Goal: Transaction & Acquisition: Purchase product/service

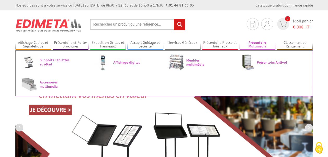
click at [247, 49] on link "Présentoirs Multimédia" at bounding box center [258, 44] width 36 height 9
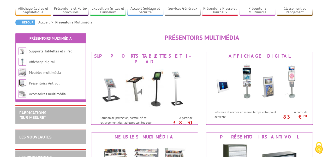
scroll to position [26, 0]
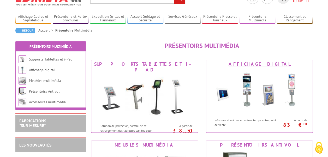
click at [249, 82] on img at bounding box center [259, 91] width 97 height 47
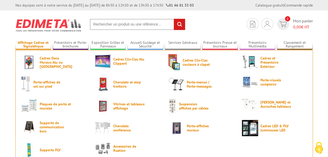
click at [37, 44] on link "Affichage Cadres et Signalétique" at bounding box center [33, 44] width 36 height 9
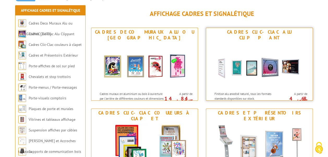
scroll to position [91, 0]
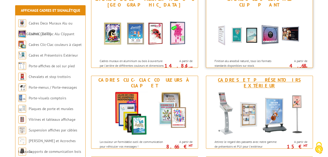
click at [250, 131] on img at bounding box center [259, 113] width 97 height 47
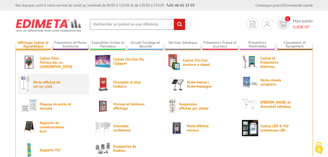
click at [36, 80] on span "Porte-affiches de sol sur pied" at bounding box center [48, 84] width 31 height 8
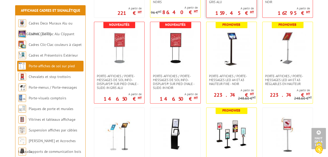
scroll to position [209, 0]
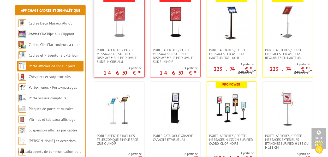
click at [123, 45] on link at bounding box center [119, 22] width 50 height 52
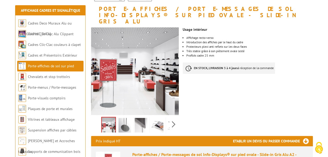
scroll to position [78, 0]
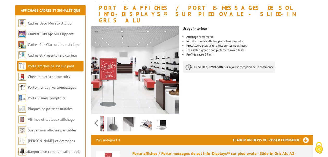
click at [174, 115] on div "Previous Next" at bounding box center [135, 123] width 88 height 18
click at [105, 118] on li at bounding box center [113, 123] width 16 height 16
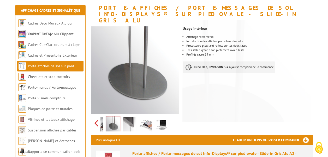
click at [98, 116] on div "Previous Next" at bounding box center [135, 123] width 88 height 18
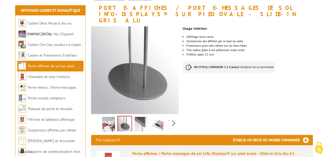
click at [104, 117] on img at bounding box center [108, 125] width 13 height 16
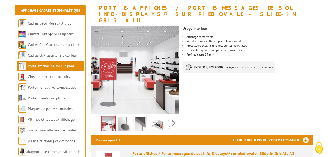
click at [141, 117] on img at bounding box center [141, 125] width 13 height 16
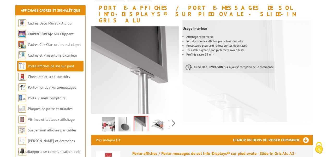
click at [161, 118] on img at bounding box center [157, 125] width 13 height 16
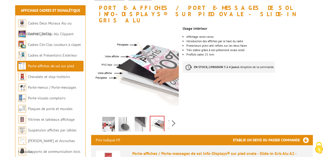
click at [174, 117] on div "Previous Next" at bounding box center [135, 123] width 88 height 18
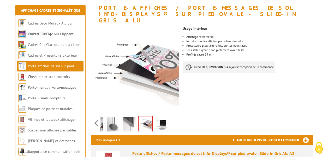
click at [165, 117] on img at bounding box center [161, 125] width 13 height 16
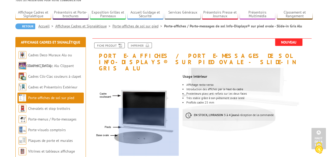
scroll to position [0, 0]
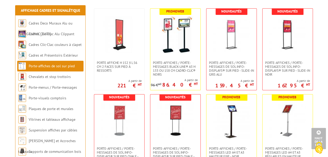
scroll to position [104, 0]
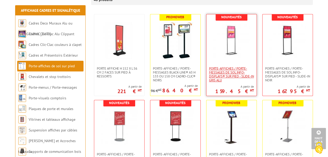
click at [250, 74] on span "Porte-affiches / Porte-messages de sol Info-Displays® sur pied - Slide-in Gris …" at bounding box center [231, 75] width 45 height 16
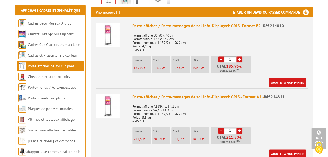
scroll to position [209, 0]
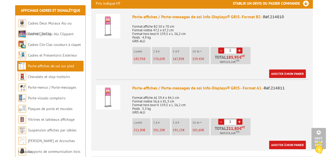
click at [107, 97] on img at bounding box center [108, 97] width 25 height 25
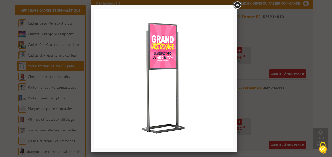
click at [237, 2] on link at bounding box center [237, 5] width 9 height 9
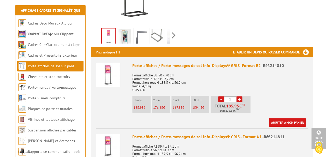
scroll to position [104, 0]
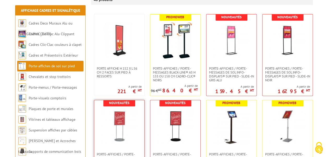
click at [127, 131] on img at bounding box center [119, 126] width 37 height 37
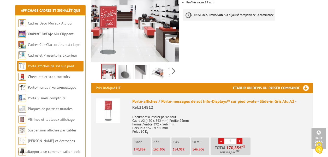
scroll to position [52, 0]
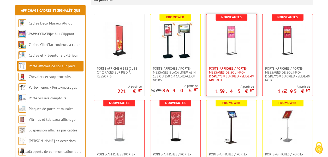
click at [247, 73] on span "Porte-affiches / Porte-messages de sol Info-Displays® sur pied - Slide-in Gris …" at bounding box center [231, 75] width 45 height 16
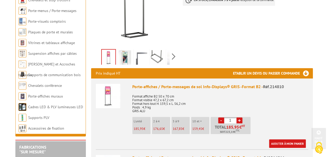
scroll to position [183, 0]
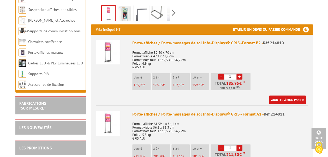
click at [122, 10] on img at bounding box center [125, 14] width 13 height 16
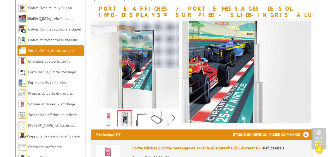
scroll to position [52, 0]
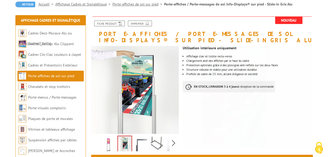
click at [111, 148] on img at bounding box center [108, 145] width 13 height 16
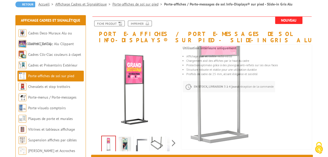
click at [119, 148] on img at bounding box center [125, 145] width 13 height 16
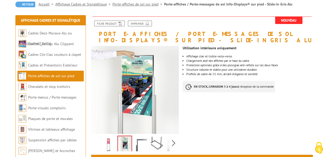
click at [170, 143] on div "Previous Next" at bounding box center [135, 143] width 88 height 18
click at [172, 144] on div "Previous Next" at bounding box center [135, 143] width 88 height 18
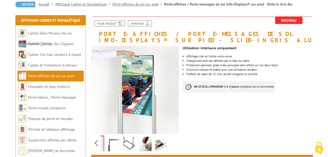
click at [148, 144] on img at bounding box center [145, 145] width 13 height 16
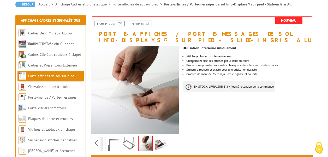
click at [158, 146] on img at bounding box center [161, 145] width 13 height 16
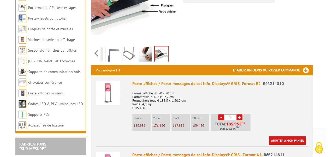
scroll to position [157, 0]
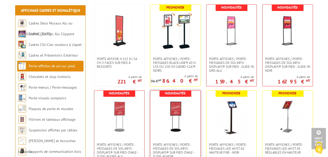
scroll to position [102, 0]
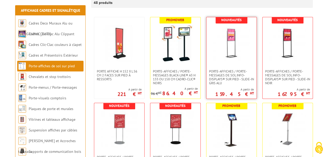
click at [244, 65] on link at bounding box center [232, 43] width 50 height 52
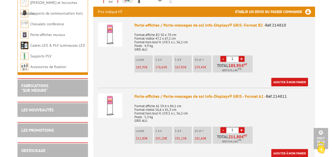
scroll to position [209, 0]
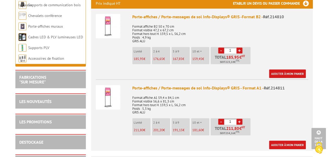
click at [148, 58] on p "185,95 €" at bounding box center [142, 59] width 17 height 4
click at [146, 58] on p "185,95 €" at bounding box center [142, 59] width 17 height 4
click at [297, 76] on link "Ajouter à mon panier" at bounding box center [287, 73] width 37 height 9
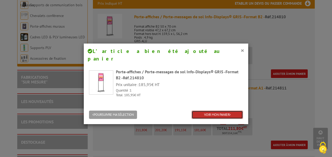
click at [202, 111] on link "VOIR MON PANIER" at bounding box center [217, 115] width 51 height 9
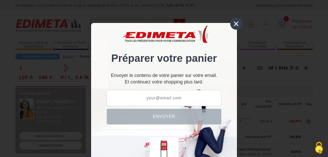
click at [234, 21] on div "×" at bounding box center [236, 24] width 12 height 12
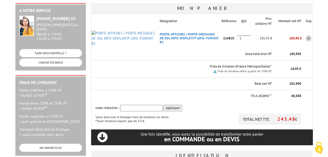
scroll to position [131, 0]
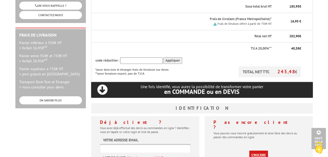
click at [251, 151] on link "S'inscrire" at bounding box center [258, 155] width 19 height 9
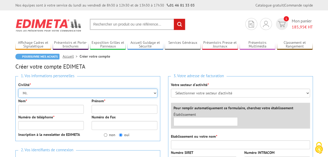
click at [59, 92] on select "Mr. Mme. Mlle." at bounding box center [87, 93] width 139 height 9
select select "Mme."
click at [18, 89] on select "Mr. Mme. Mlle." at bounding box center [87, 93] width 139 height 9
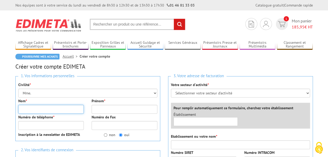
click at [28, 112] on input "Nom *" at bounding box center [51, 109] width 66 height 9
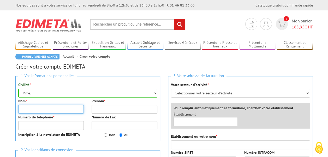
click at [37, 108] on input "Nom *" at bounding box center [51, 109] width 66 height 9
type input "LALLEMAND"
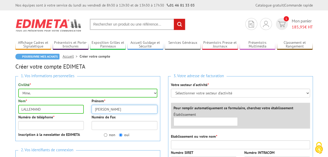
type input "Corinne"
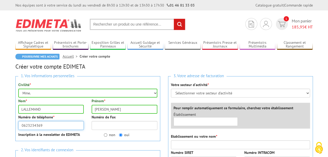
type input "0623234369"
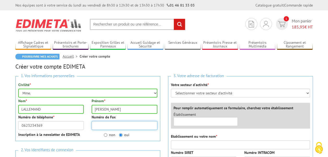
click at [115, 122] on input "Numéro de Fax" at bounding box center [125, 125] width 66 height 9
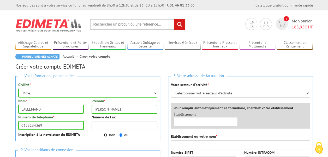
click at [105, 134] on input "non" at bounding box center [105, 134] width 3 height 3
radio input "true"
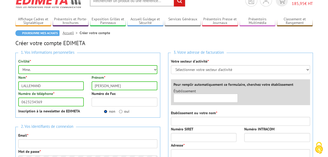
scroll to position [52, 0]
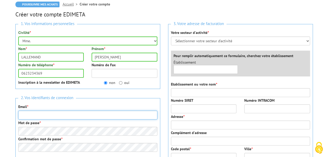
click at [50, 115] on input "Email *" at bounding box center [87, 115] width 139 height 9
type input "corinne.lallemand@reside-etudes.fr"
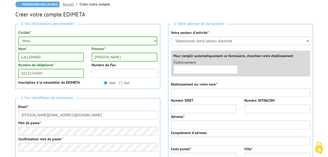
type input "RESIDHOME LES BERGES DE LA LOIRE"
type input "3 Allée jacques Berque"
type input "Allée Jacques Berque"
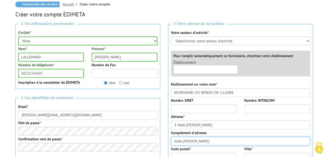
type input "44000"
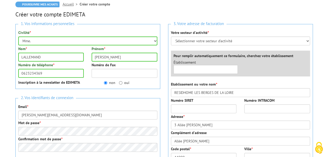
type input "Nantes"
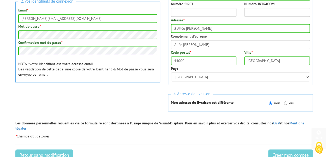
scroll to position [157, 0]
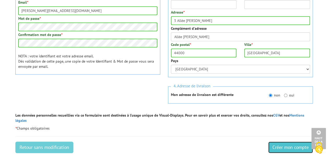
drag, startPoint x: 287, startPoint y: 142, endPoint x: 212, endPoint y: 29, distance: 135.3
click at [287, 142] on input "Créer mon compte" at bounding box center [291, 147] width 45 height 11
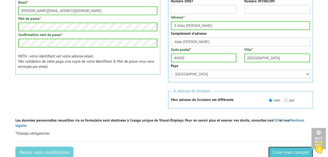
scroll to position [67, 0]
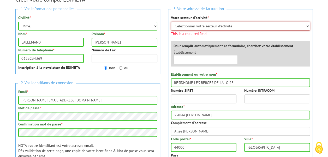
click at [212, 24] on select "Sélectionner votre secteur d'activité Administrations et collectivités Magasins…" at bounding box center [240, 26] width 139 height 9
select select "878"
click at [171, 22] on select "Sélectionner votre secteur d'activité Administrations et collectivités Magasins…" at bounding box center [240, 26] width 139 height 9
click at [271, 29] on select "Sélectionner votre secteur d'activité Administrations et collectivités Magasins…" at bounding box center [240, 26] width 139 height 9
click at [171, 22] on select "Sélectionner votre secteur d'activité Administrations et collectivités Magasins…" at bounding box center [240, 26] width 139 height 9
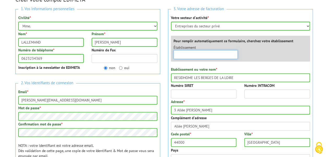
click at [226, 60] on div "Établissement ×" at bounding box center [242, 53] width 144 height 17
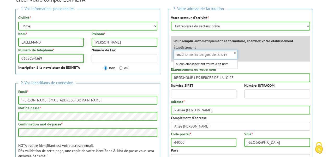
type input "residhome les berges de la loire"
click at [271, 50] on div "Établissement × residhome les berges de la loire Aucun établiseement trouvé à c…" at bounding box center [242, 53] width 144 height 17
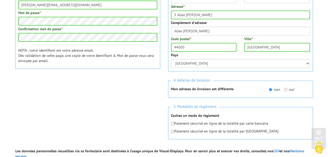
scroll to position [172, 0]
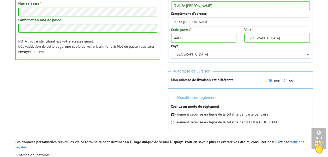
click at [172, 114] on input "radio" at bounding box center [172, 114] width 3 height 3
radio input "true"
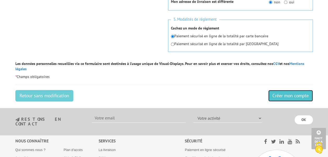
click at [293, 90] on input "Créer mon compte" at bounding box center [291, 95] width 45 height 11
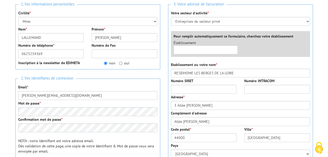
scroll to position [78, 0]
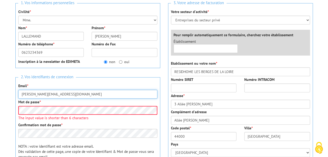
drag, startPoint x: 71, startPoint y: 94, endPoint x: 18, endPoint y: 94, distance: 52.2
click at [18, 94] on input "corinne.lallemand@reside-etudes.fr" at bounding box center [87, 94] width 139 height 9
type input "gaelcorinne.bienvenu@orange.fr"
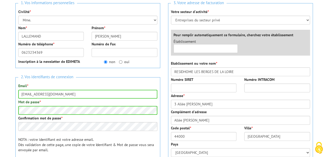
click at [127, 104] on div "Mot de passe *" at bounding box center [87, 107] width 139 height 15
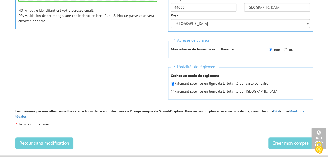
scroll to position [209, 0]
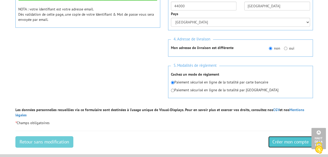
click at [282, 139] on input "Créer mon compte" at bounding box center [291, 141] width 45 height 11
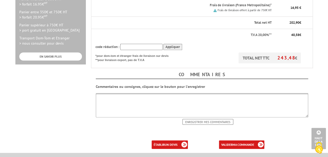
scroll to position [183, 0]
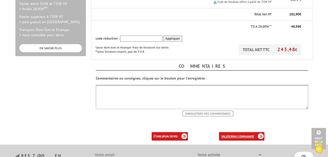
click at [233, 135] on b "ma commande" at bounding box center [244, 137] width 22 height 4
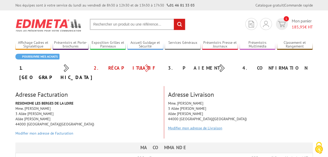
click at [210, 126] on link "Modifier mon adresse de Livraison" at bounding box center [195, 128] width 54 height 5
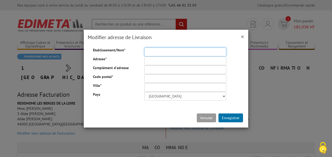
click at [148, 50] on input "Etablissement/Nom *" at bounding box center [185, 52] width 82 height 9
type input "RESIDHOME LES BERGES DE LA LOIRE"
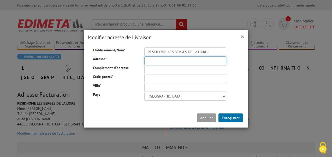
type input "3 Allée [PERSON_NAME]"
type input "RESIDHOME LES BERGES DE LA LOIRE"
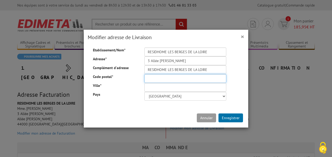
type input "44000"
type input "[GEOGRAPHIC_DATA]"
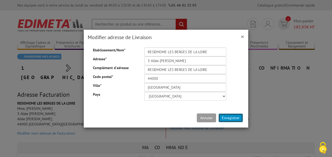
click at [229, 118] on button "Enregistrer" at bounding box center [231, 118] width 25 height 9
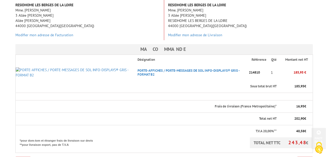
scroll to position [131, 0]
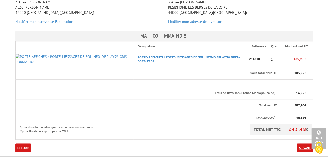
click at [303, 144] on link "Suivant" at bounding box center [305, 148] width 16 height 9
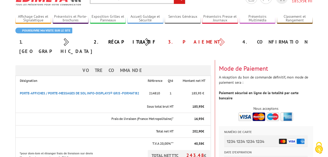
scroll to position [1, 0]
click at [238, 141] on input "Numéro de carte" at bounding box center [266, 141] width 84 height 12
type input "[CREDIT_CARD_NUMBER]"
type input "01/29"
type input "107"
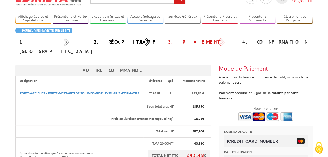
type input "[CREDIT_CARD_NUMBER]"
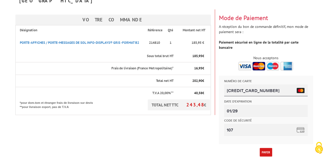
scroll to position [78, 0]
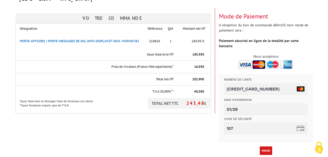
click at [261, 147] on button "Payer" at bounding box center [266, 151] width 13 height 9
